Goal: Find specific page/section: Find specific page/section

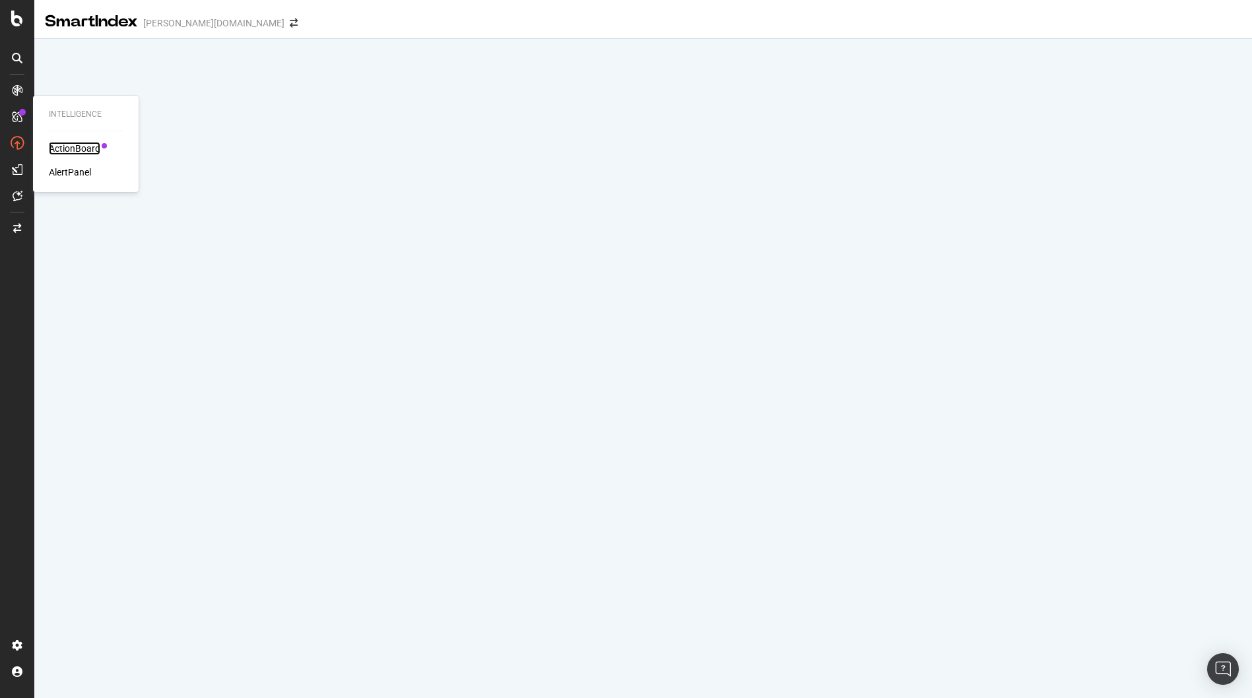
click at [67, 148] on div "ActionBoard" at bounding box center [74, 148] width 51 height 13
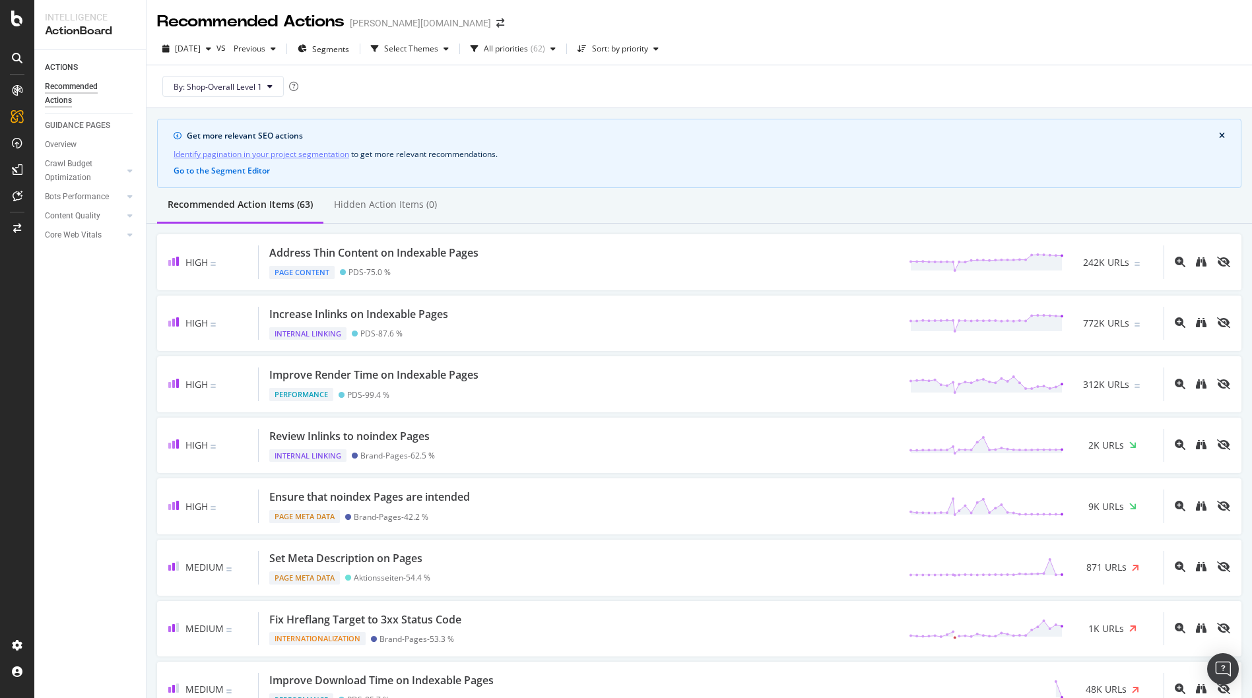
click at [1219, 133] on icon "close banner" at bounding box center [1222, 136] width 6 height 8
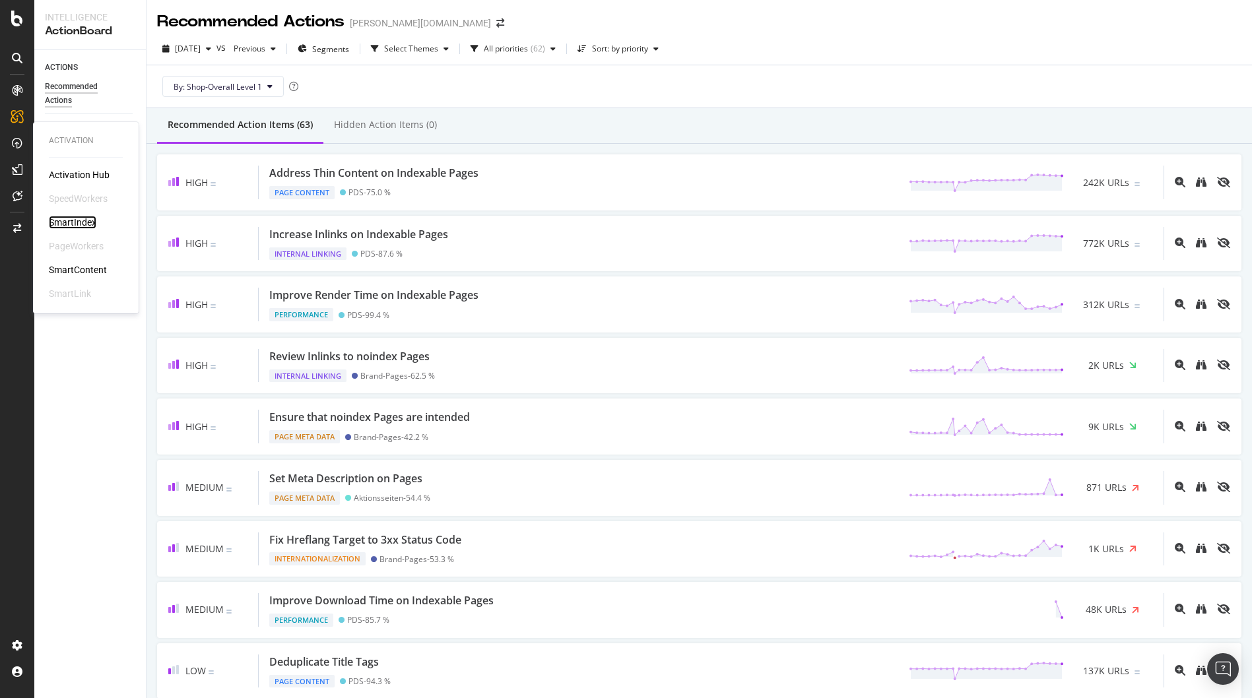
click at [73, 218] on div "SmartIndex" at bounding box center [73, 222] width 48 height 13
